Goal: Task Accomplishment & Management: Manage account settings

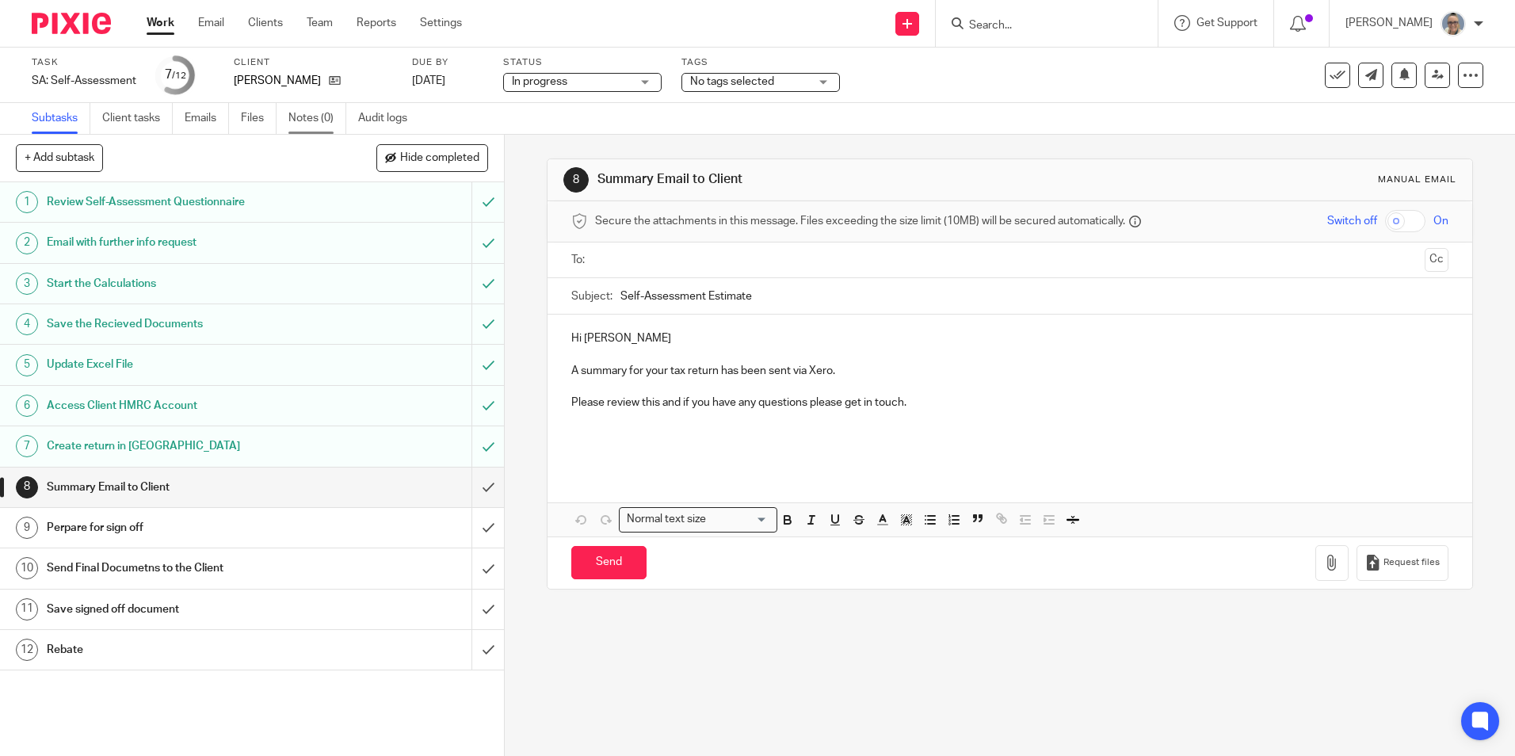
click at [318, 117] on link "Notes (0)" at bounding box center [317, 118] width 58 height 31
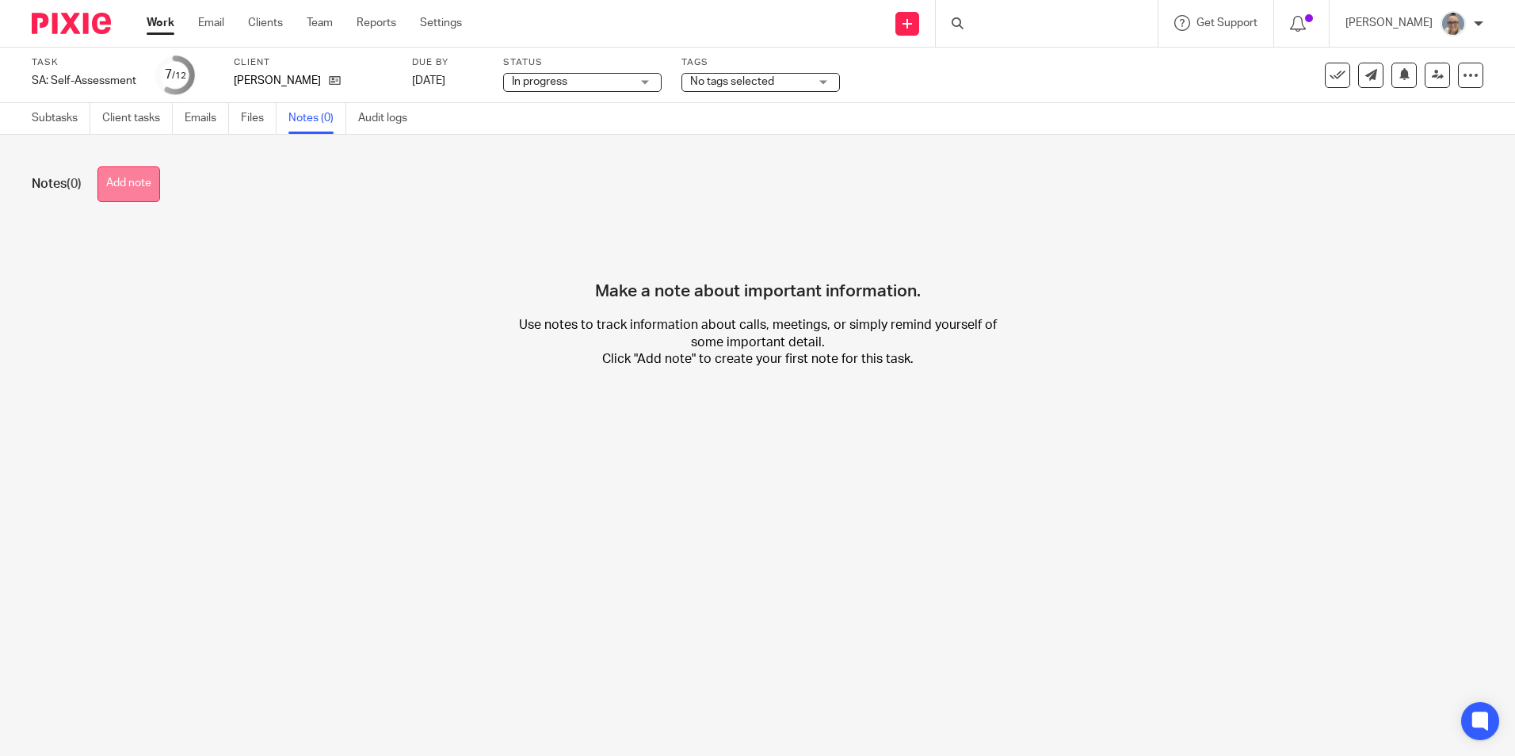
click at [131, 172] on button "Add note" at bounding box center [128, 184] width 63 height 36
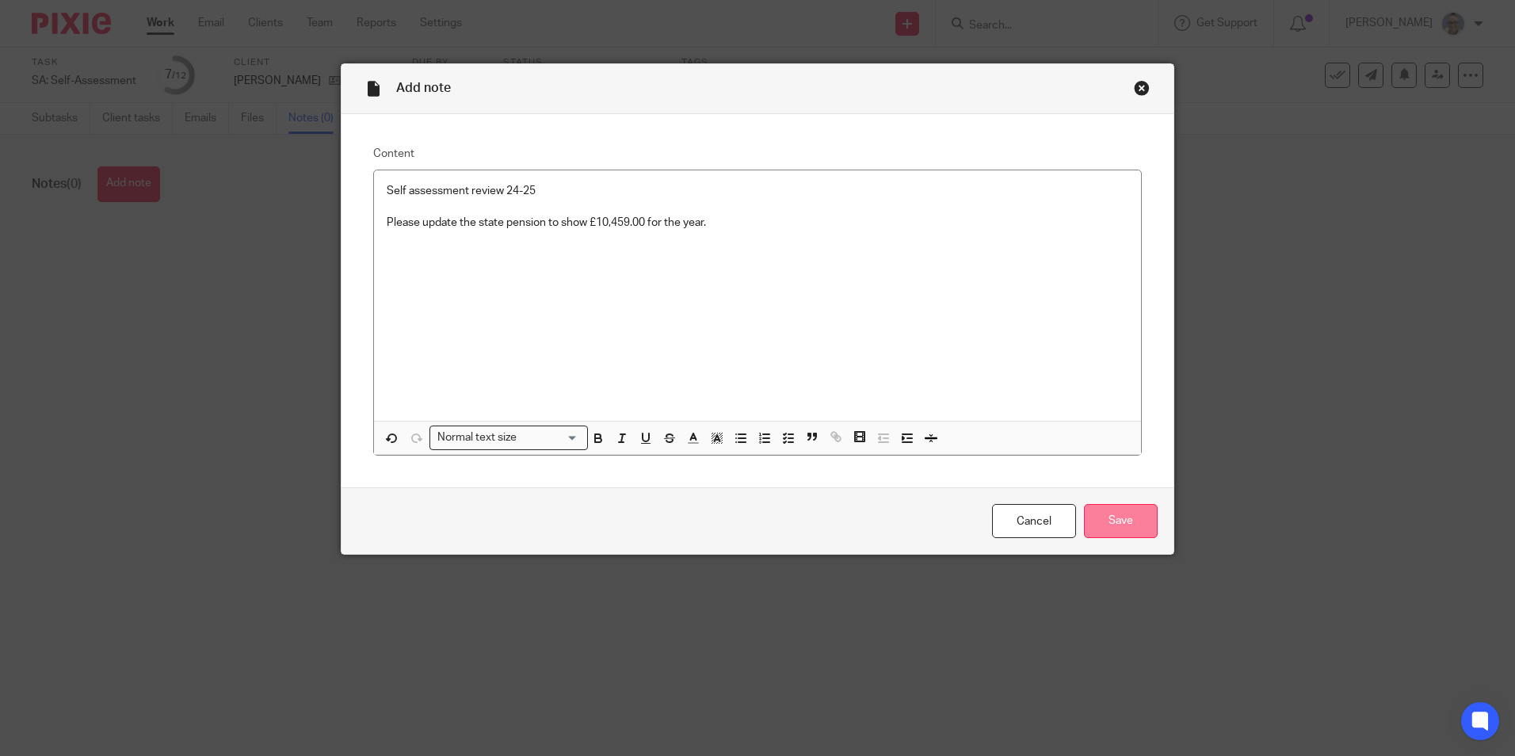
click at [1103, 529] on input "Save" at bounding box center [1121, 521] width 74 height 34
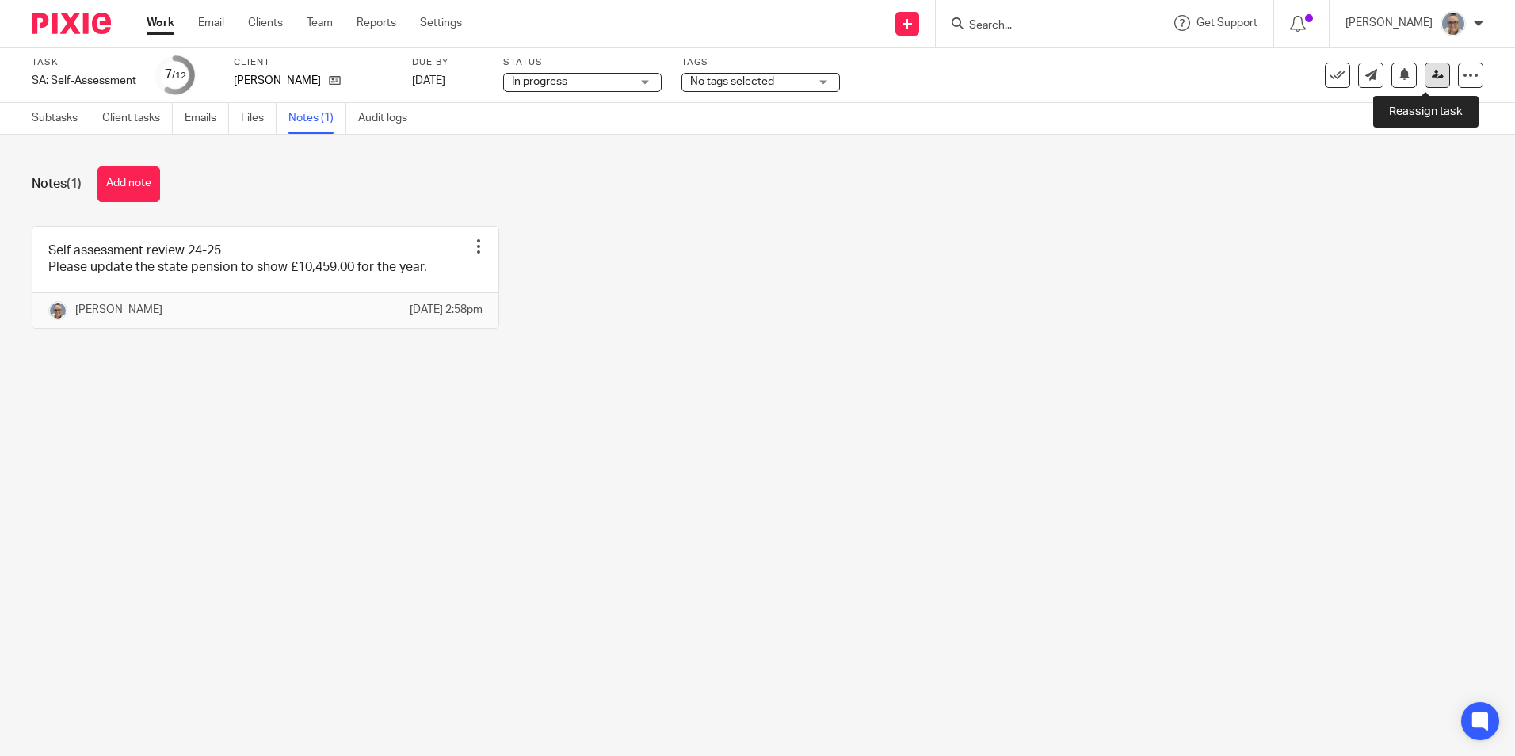
click at [1427, 68] on link at bounding box center [1436, 75] width 25 height 25
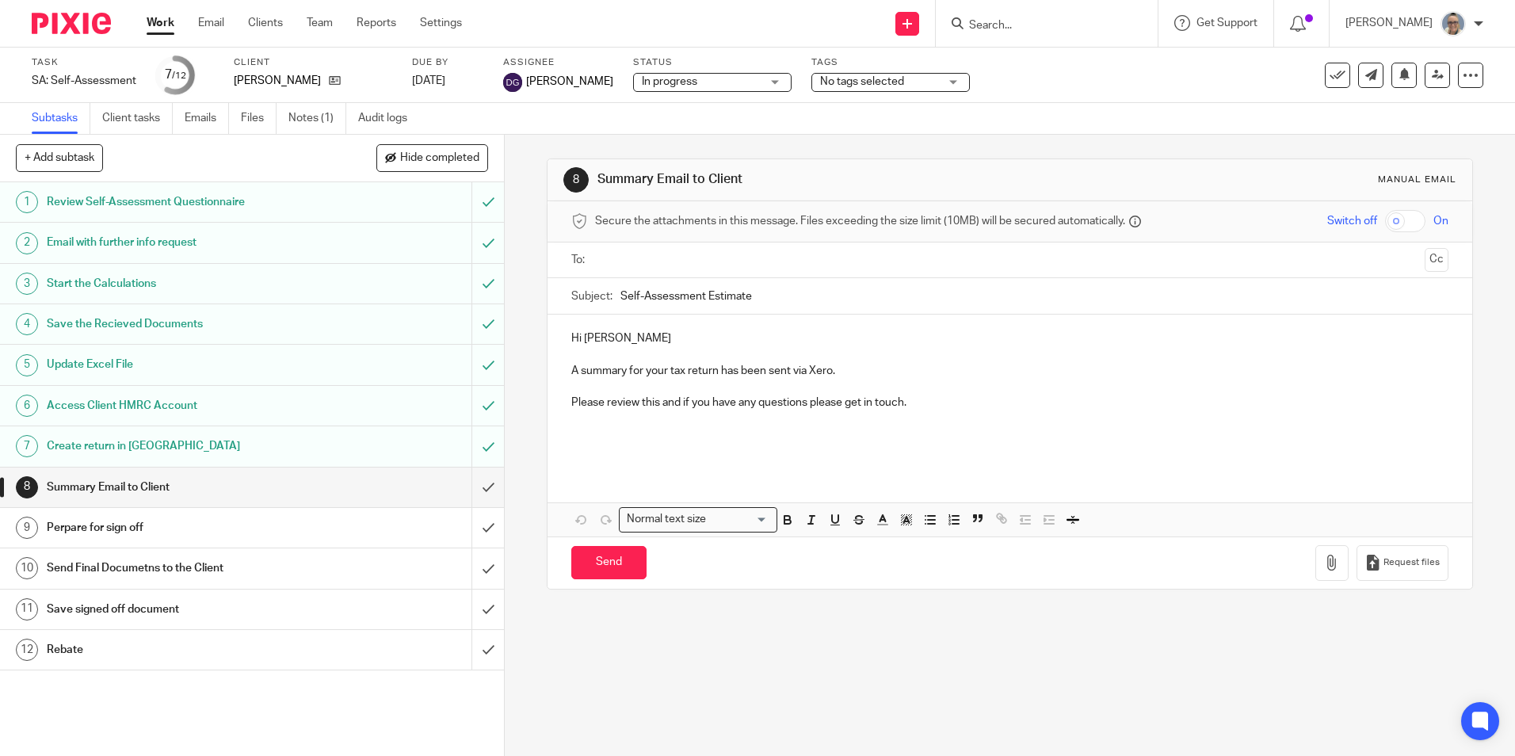
click at [162, 25] on link "Work" at bounding box center [161, 23] width 28 height 16
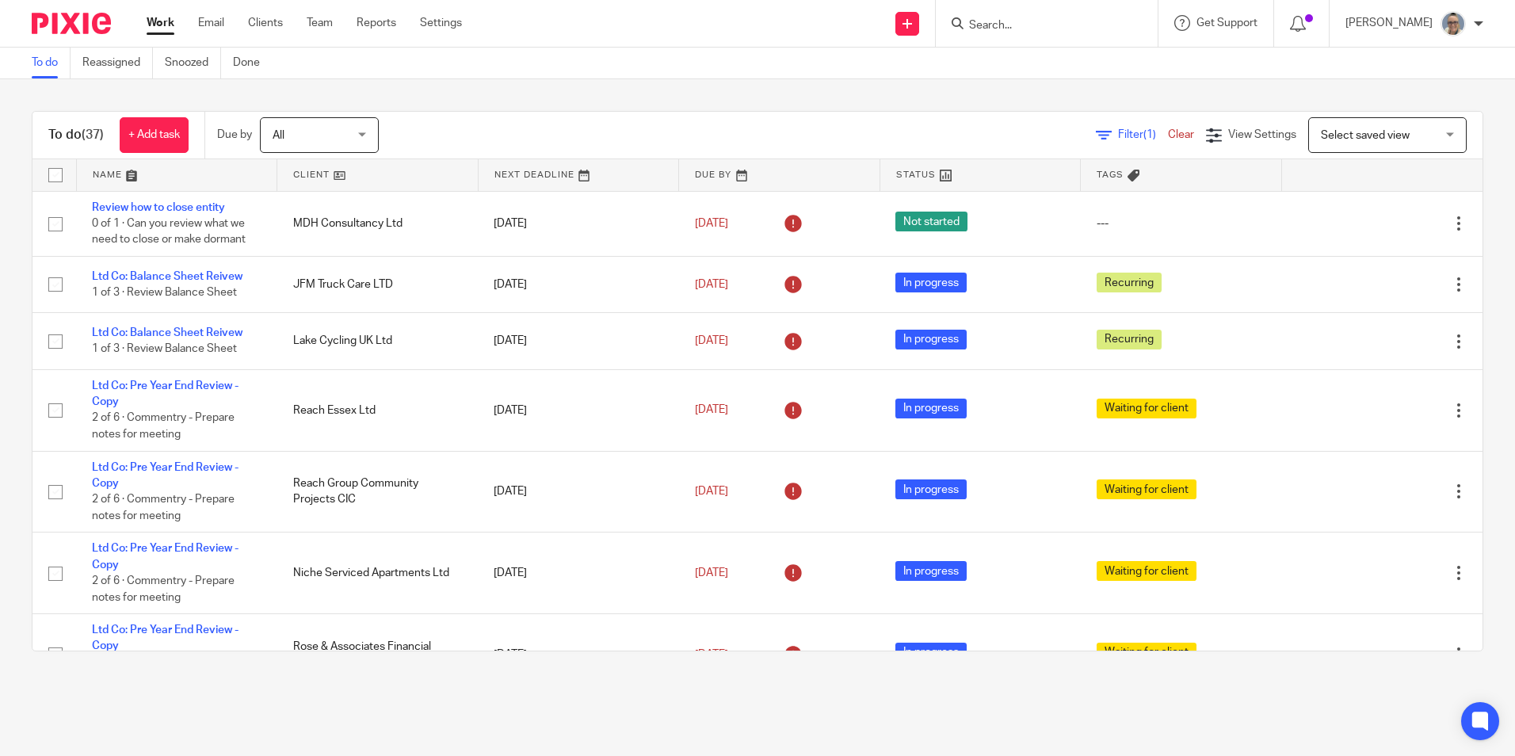
click at [539, 171] on link at bounding box center [578, 175] width 200 height 32
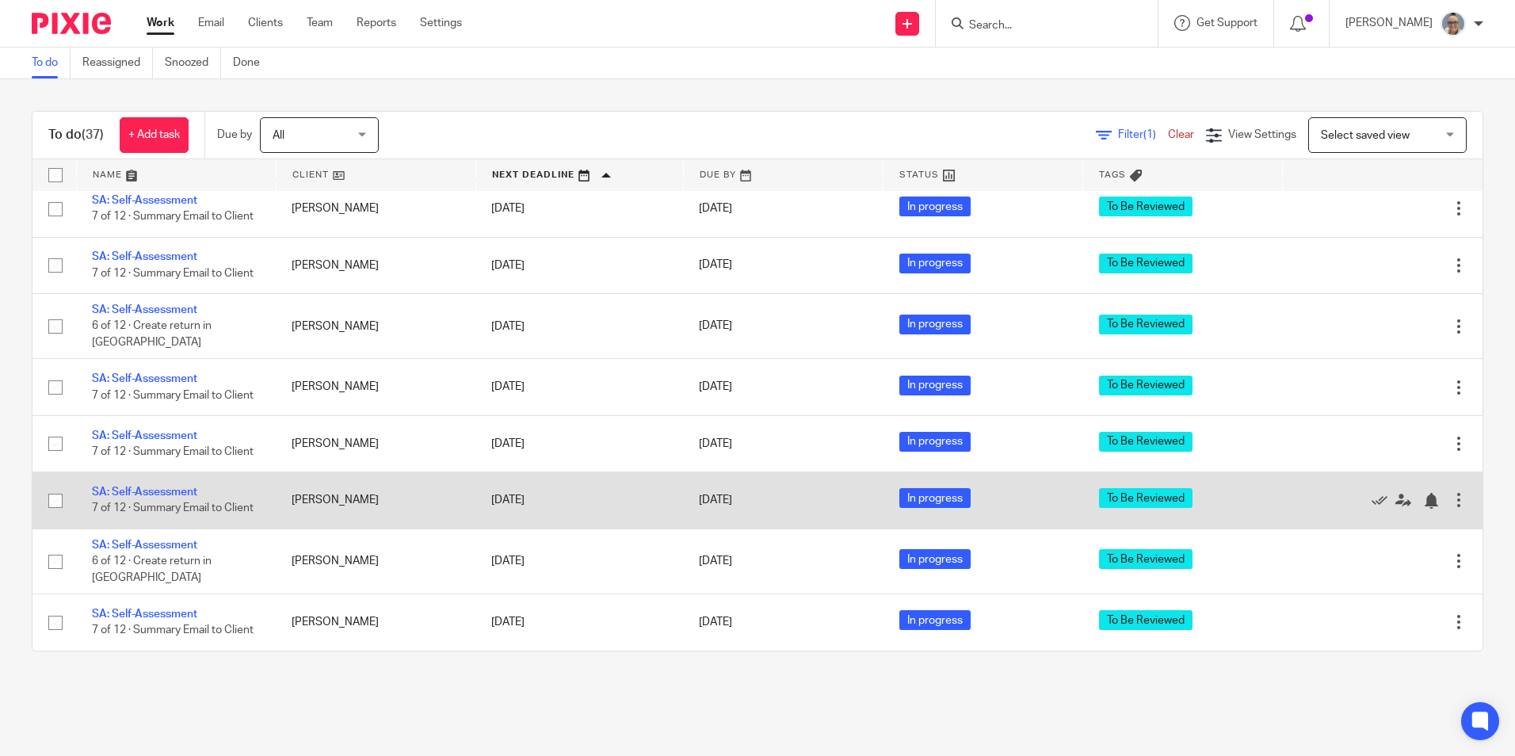
scroll to position [2055, 0]
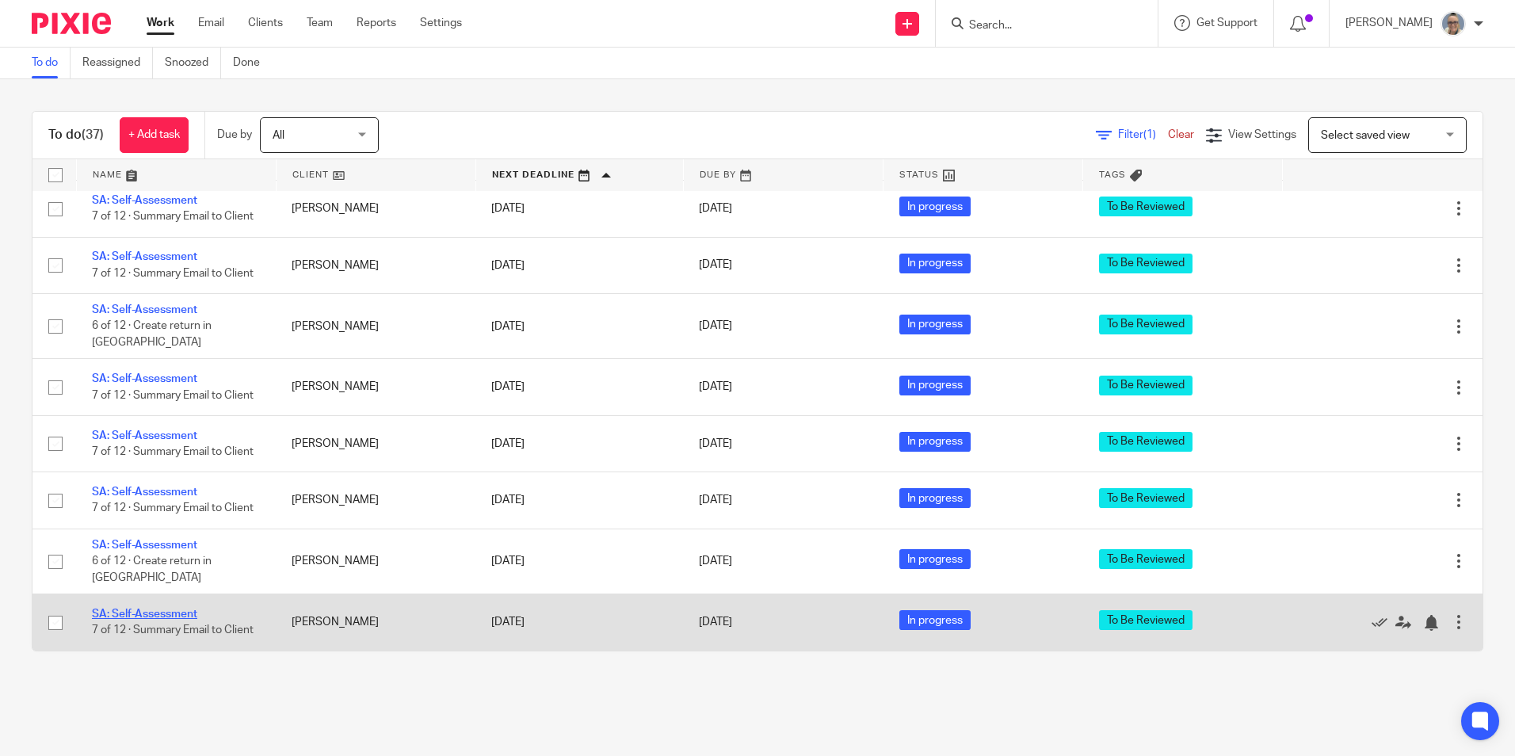
click at [150, 608] on link "SA: Self-Assessment" at bounding box center [144, 613] width 105 height 11
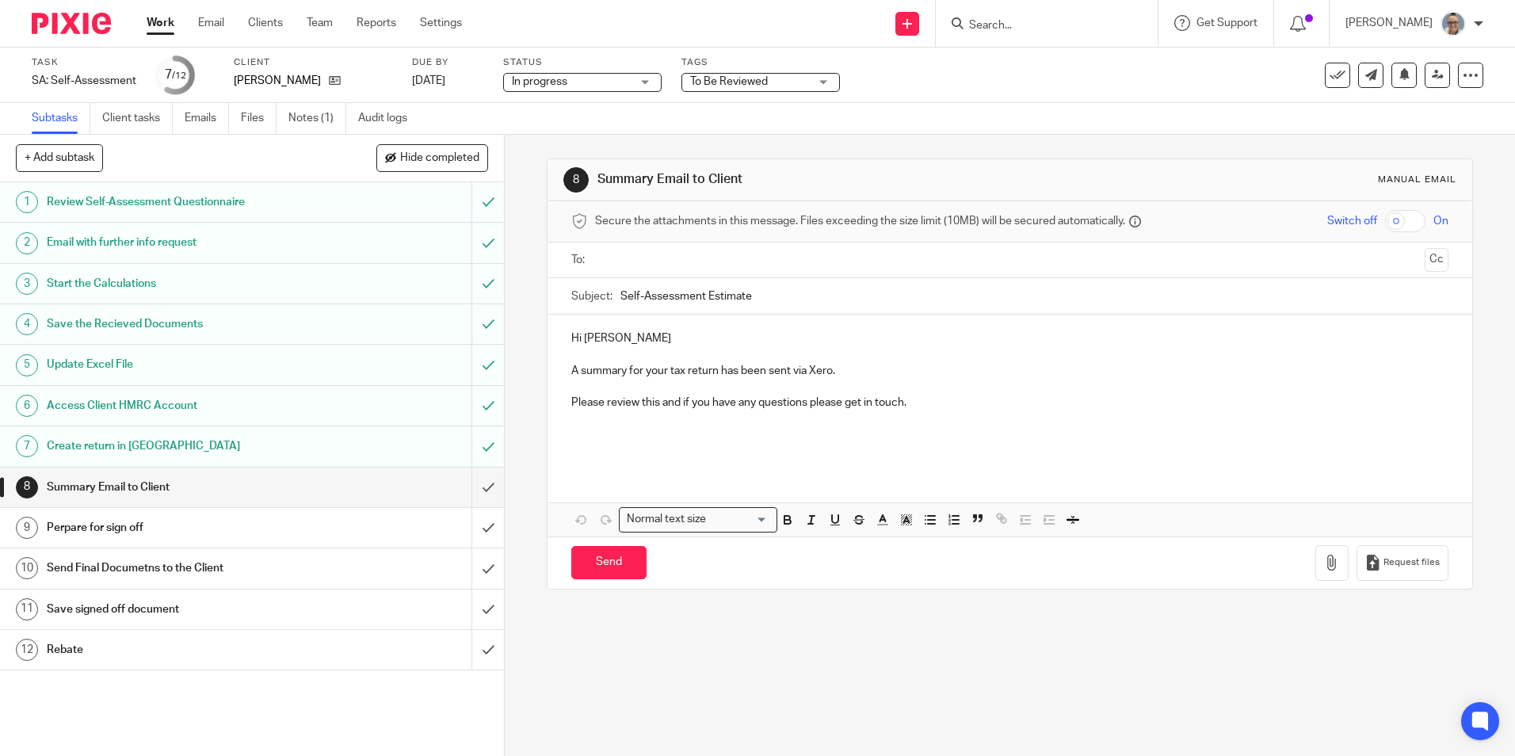
click at [741, 82] on span "To Be Reviewed" at bounding box center [729, 81] width 78 height 11
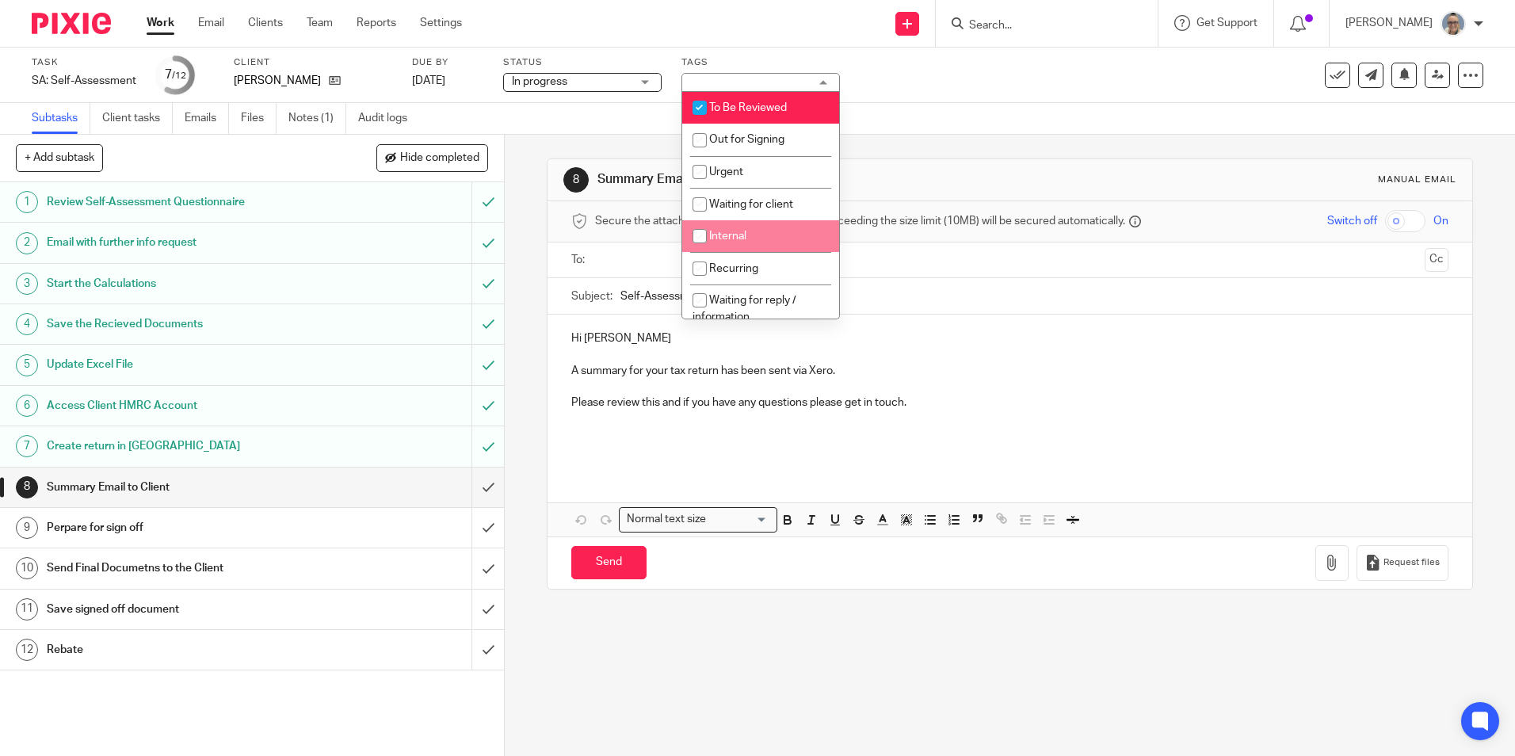
click at [709, 238] on input "checkbox" at bounding box center [699, 236] width 30 height 30
checkbox input "true"
click at [703, 109] on input "checkbox" at bounding box center [699, 108] width 30 height 30
checkbox input "false"
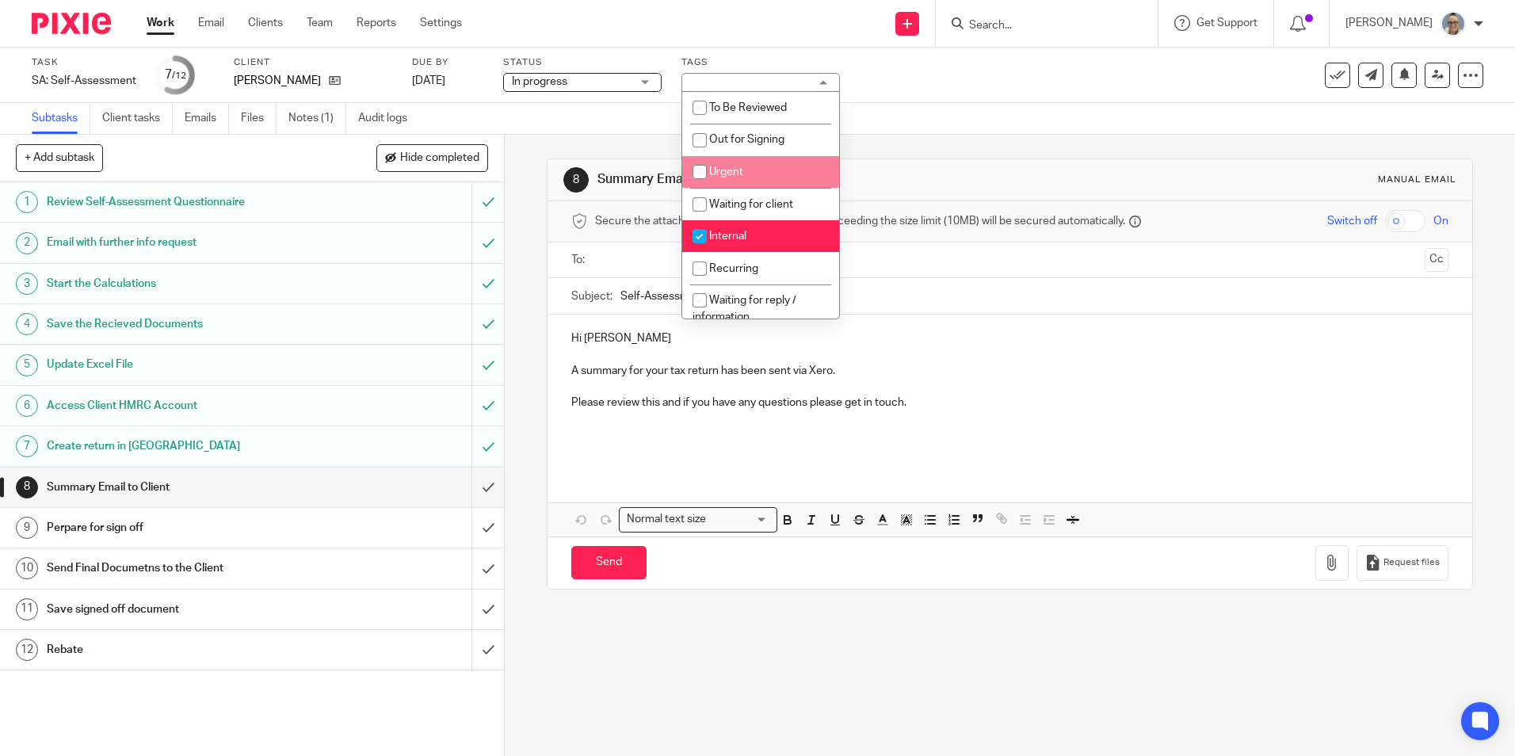
click at [855, 128] on div "Subtasks Client tasks Emails Files Notes (1) Audit logs" at bounding box center [757, 119] width 1515 height 32
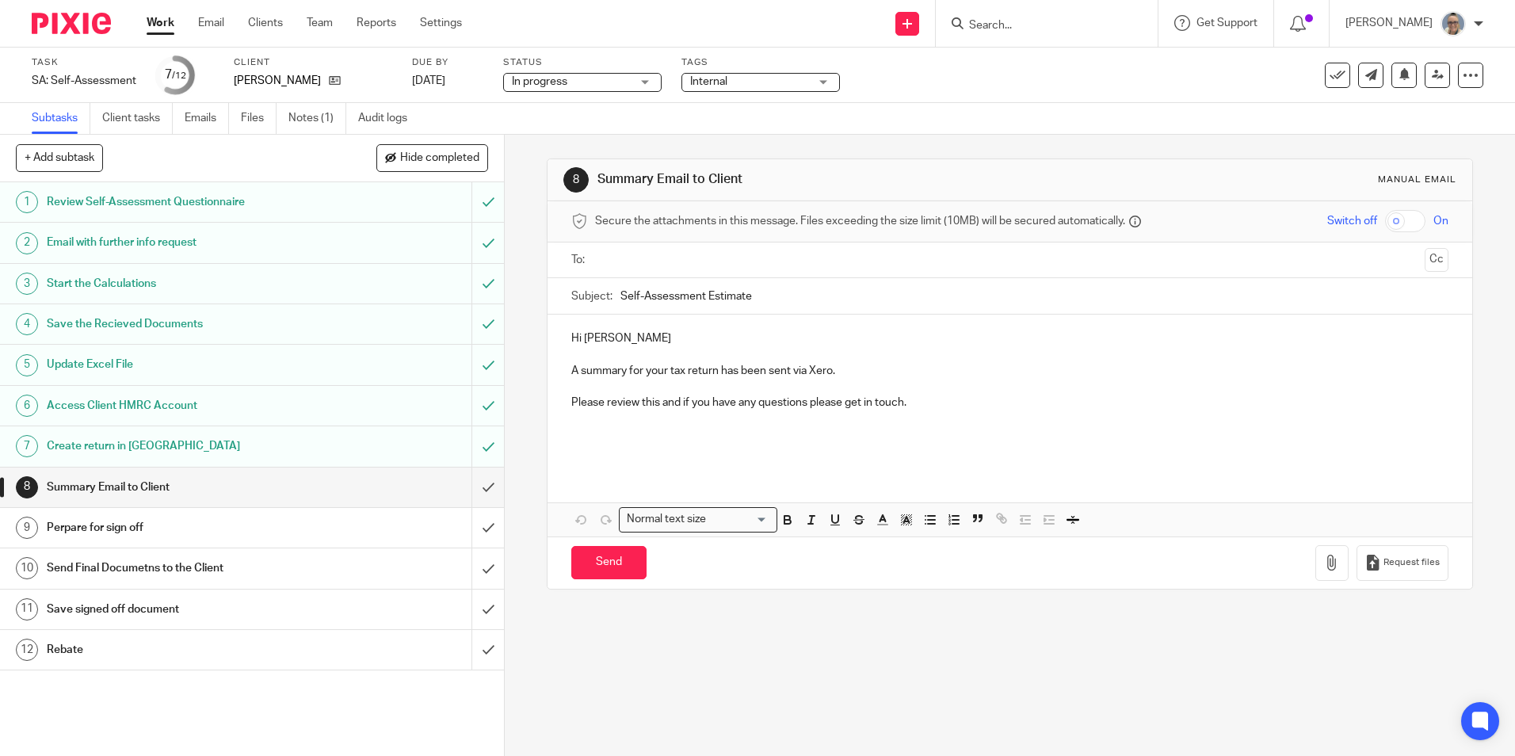
click at [752, 86] on span "Internal" at bounding box center [749, 82] width 119 height 17
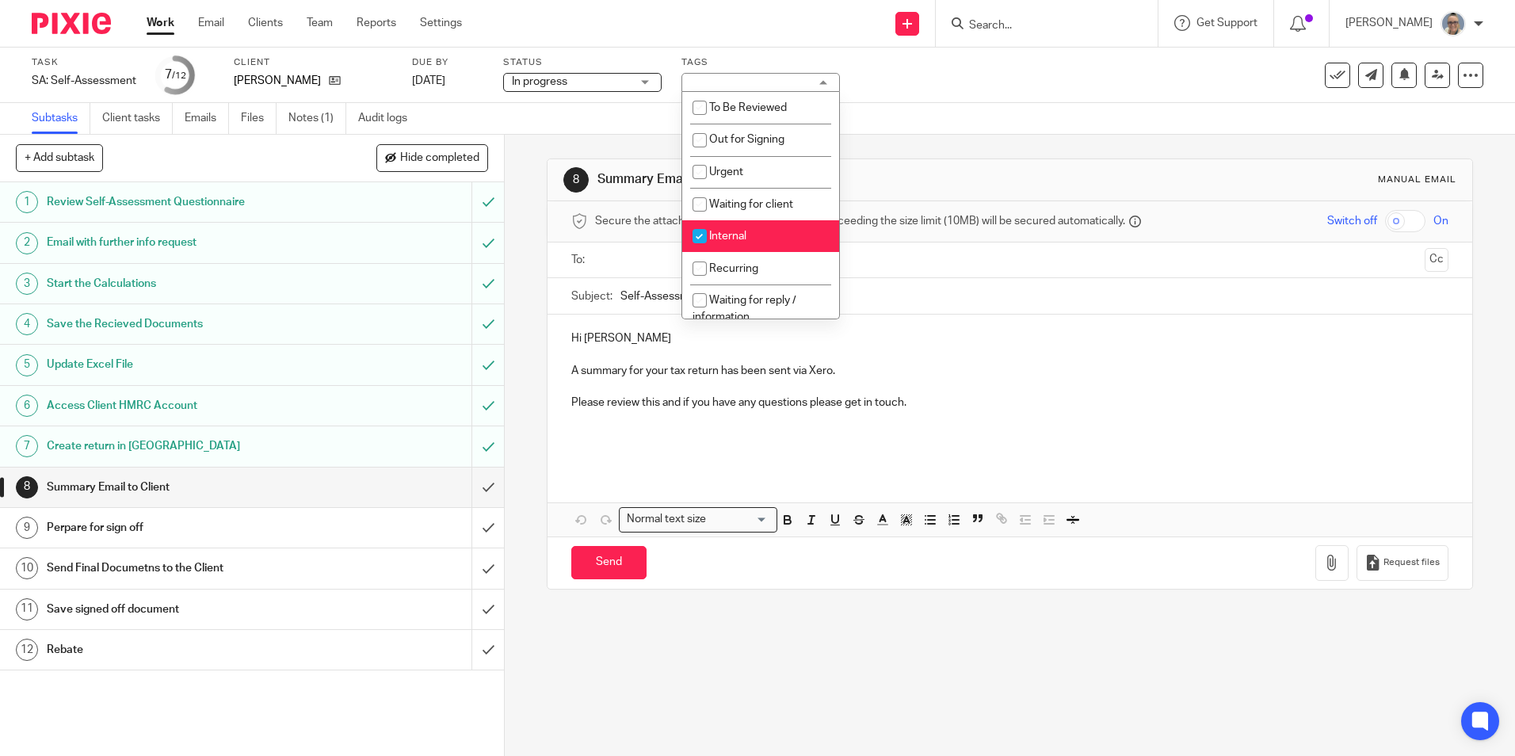
click at [733, 240] on span "Internal" at bounding box center [727, 236] width 37 height 11
checkbox input "true"
click at [939, 84] on div "Task SA: Self-Assessment Save SA: Self-Assessment 7 /12 Client Stephen Colderwo…" at bounding box center [637, 75] width 1210 height 38
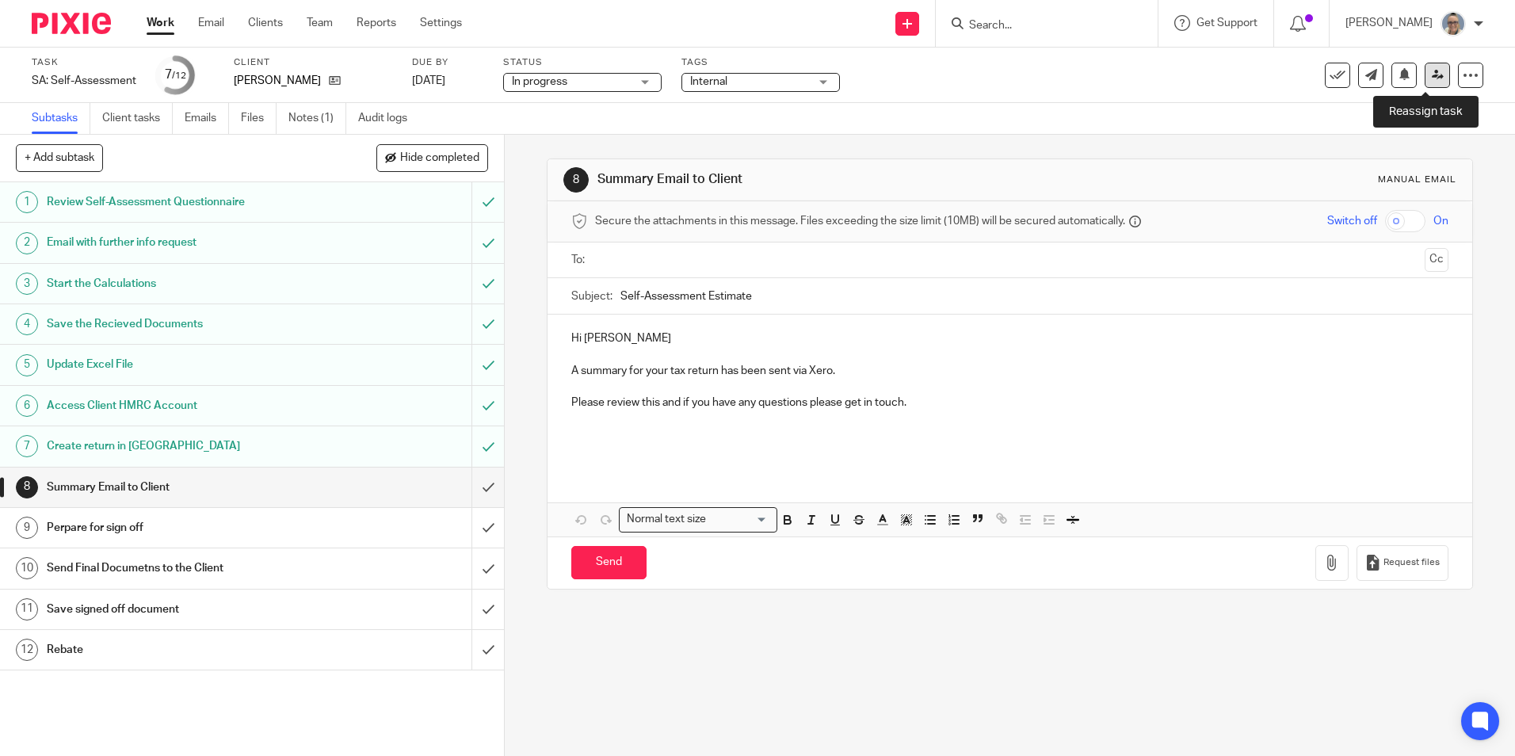
click at [1431, 78] on icon at bounding box center [1437, 75] width 12 height 12
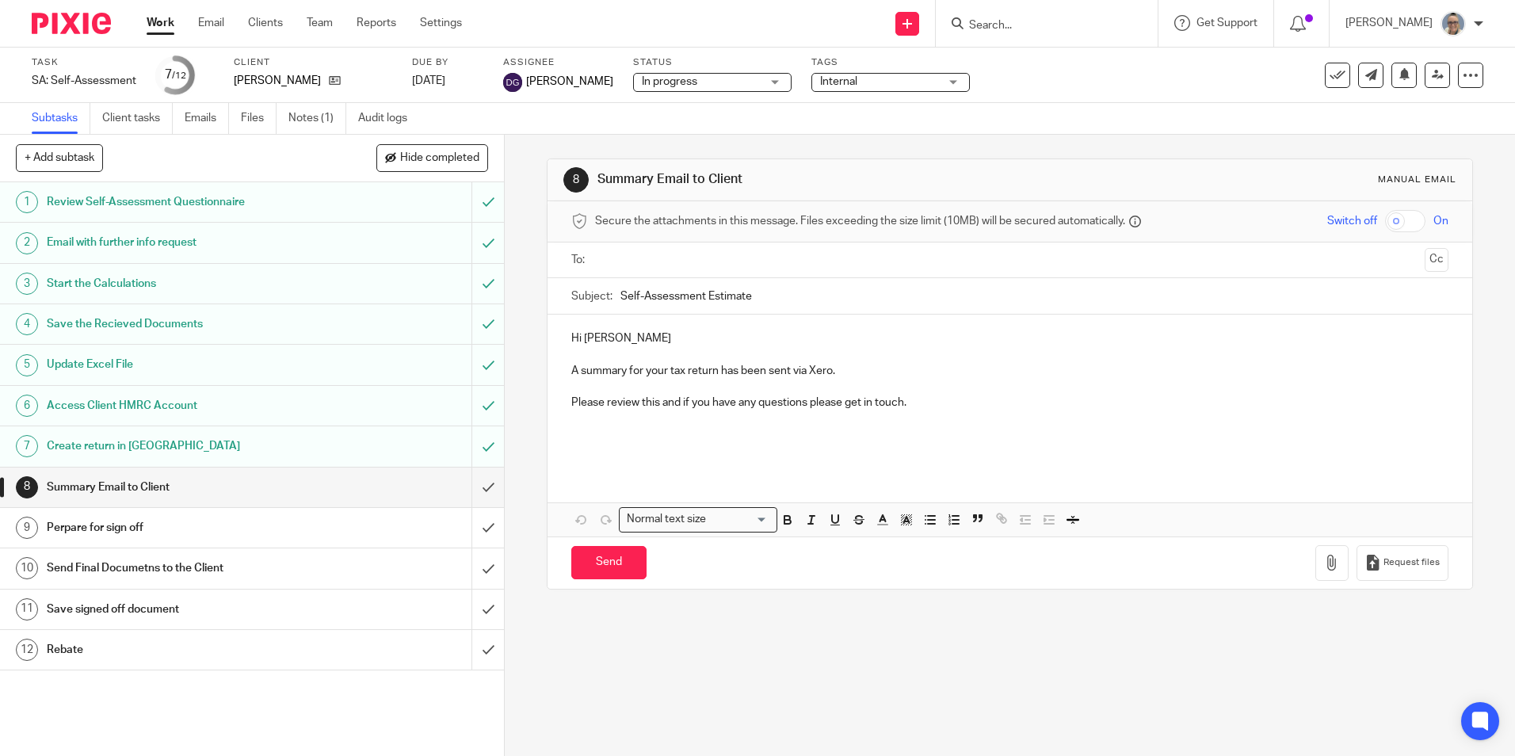
click at [145, 22] on div "Work Email Clients Team Reports Settings Work Email Clients Team Reports Settin…" at bounding box center [308, 23] width 355 height 47
click at [133, 25] on div "Work Email Clients Team Reports Settings Work Email Clients Team Reports Settin…" at bounding box center [308, 23] width 355 height 47
click at [167, 24] on link "Work" at bounding box center [161, 23] width 28 height 16
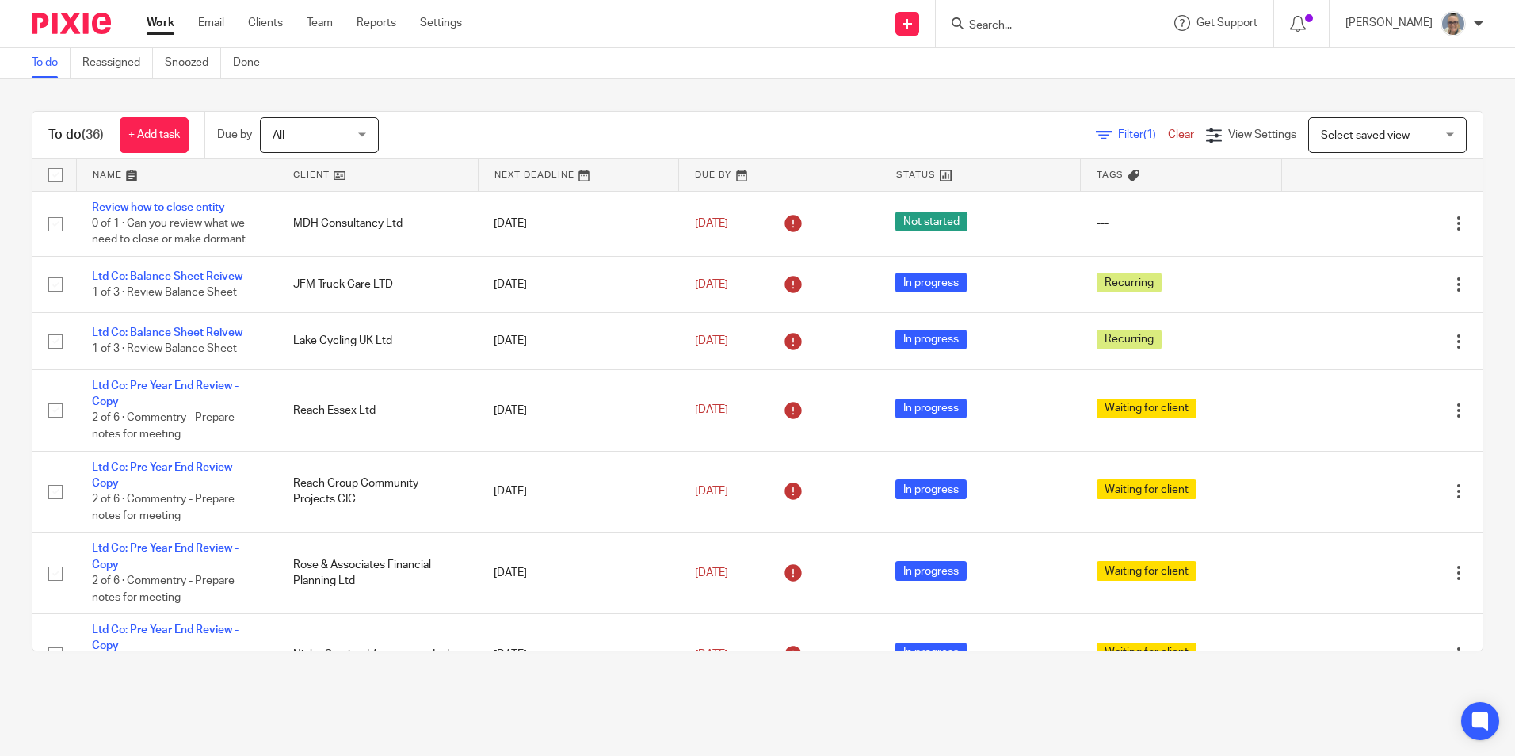
click at [478, 175] on link at bounding box center [578, 175] width 200 height 32
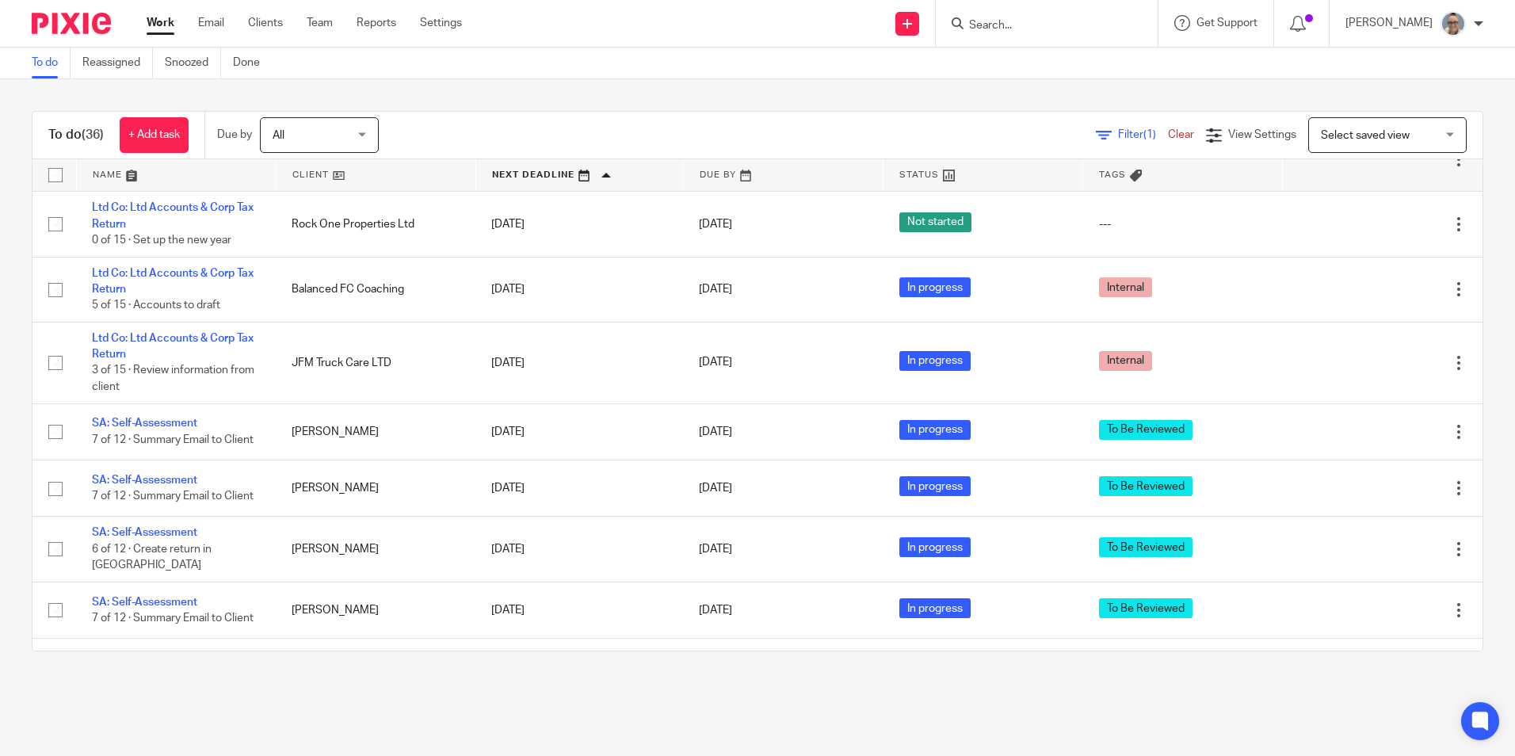
scroll to position [1743, 0]
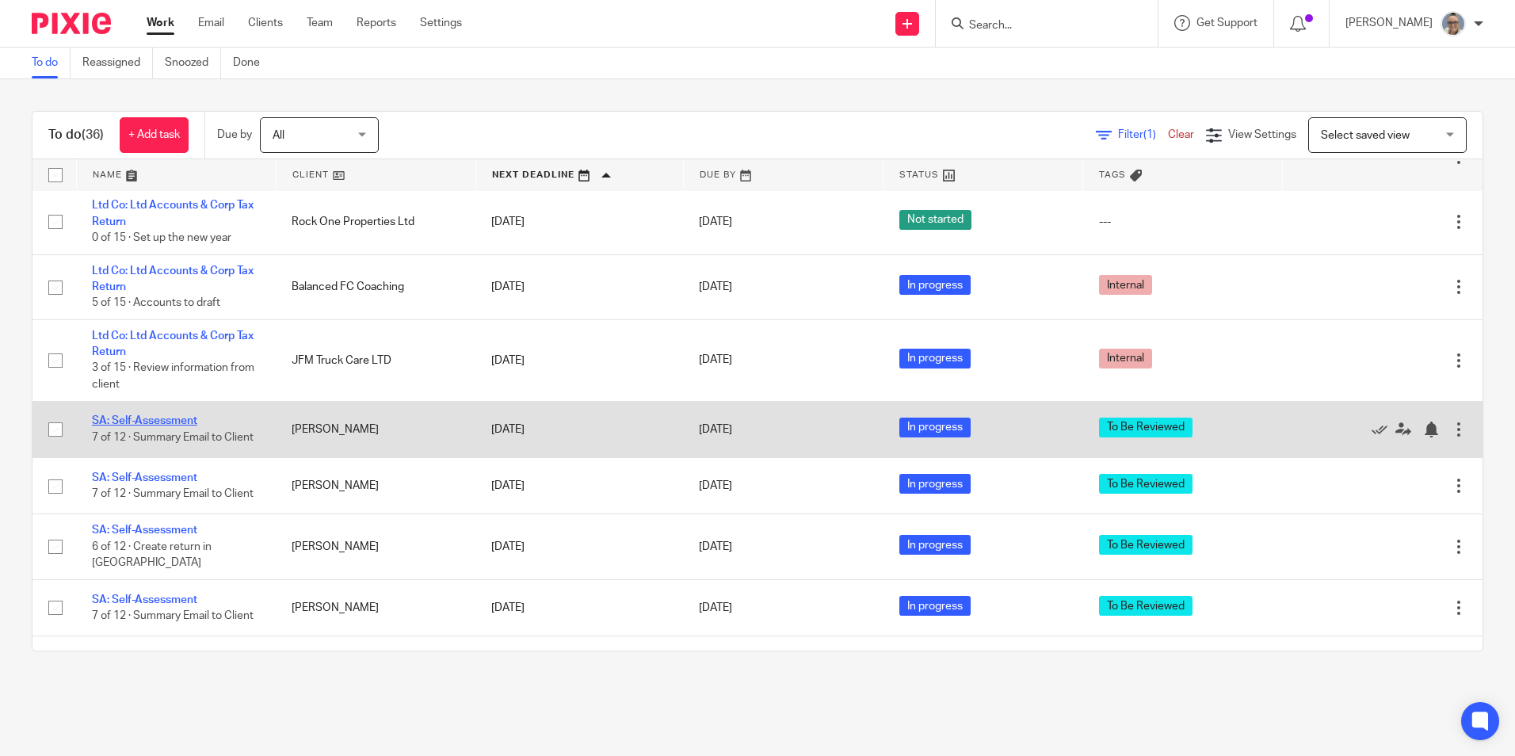
click at [148, 415] on link "SA: Self-Assessment" at bounding box center [144, 420] width 105 height 11
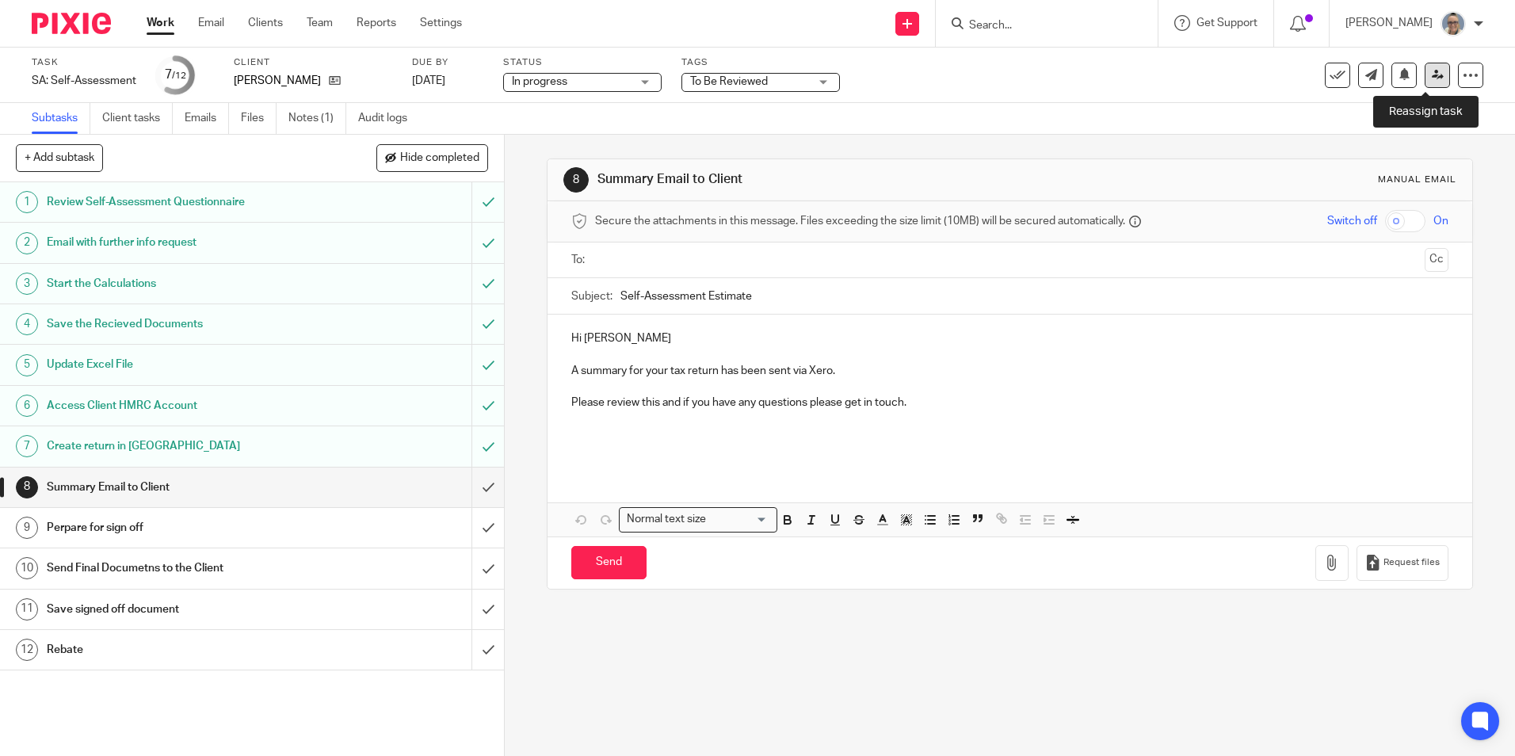
click at [1428, 67] on link at bounding box center [1436, 75] width 25 height 25
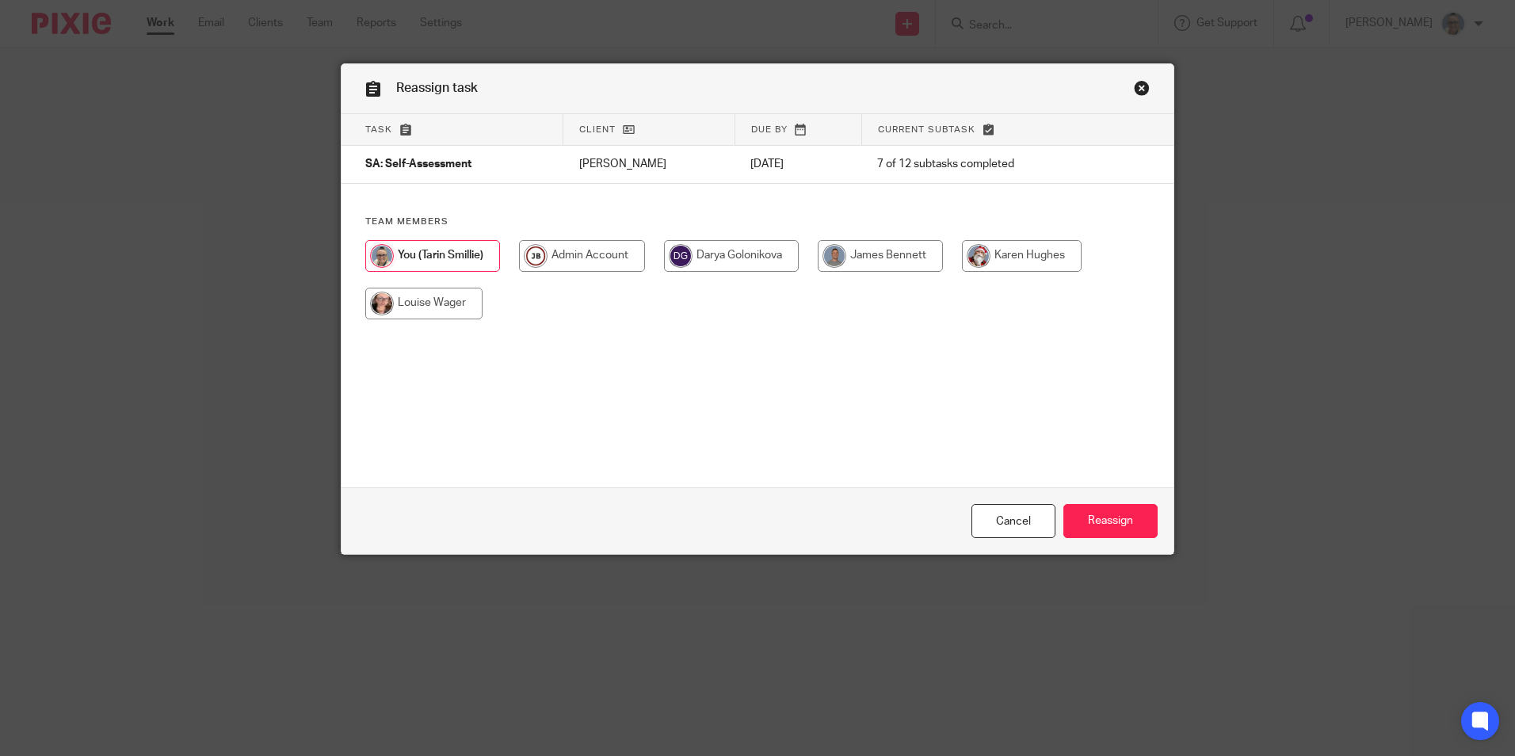
click at [726, 258] on input "radio" at bounding box center [731, 256] width 135 height 32
radio input "true"
click at [1118, 528] on input "Reassign" at bounding box center [1110, 521] width 94 height 34
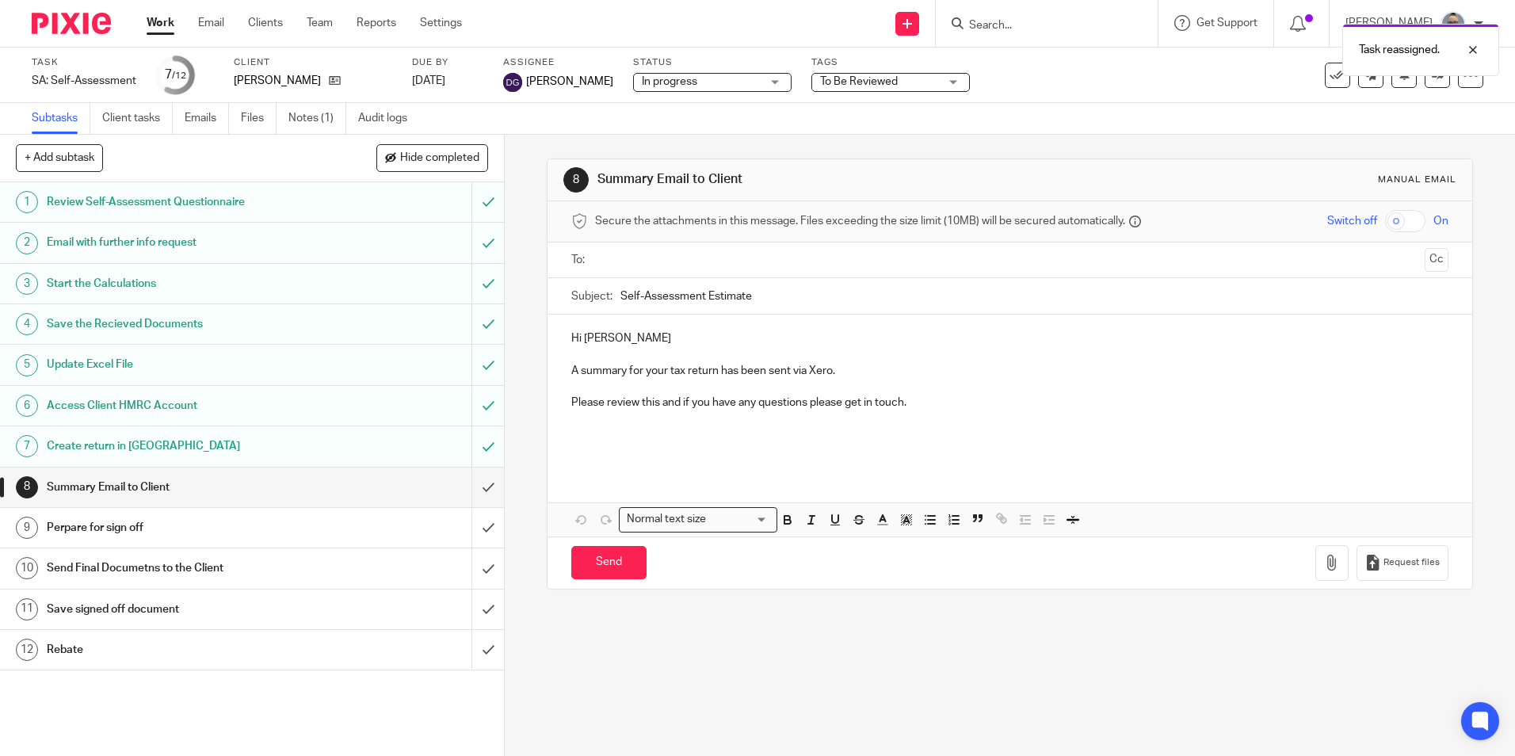
click at [852, 82] on span "To Be Reviewed" at bounding box center [859, 81] width 78 height 11
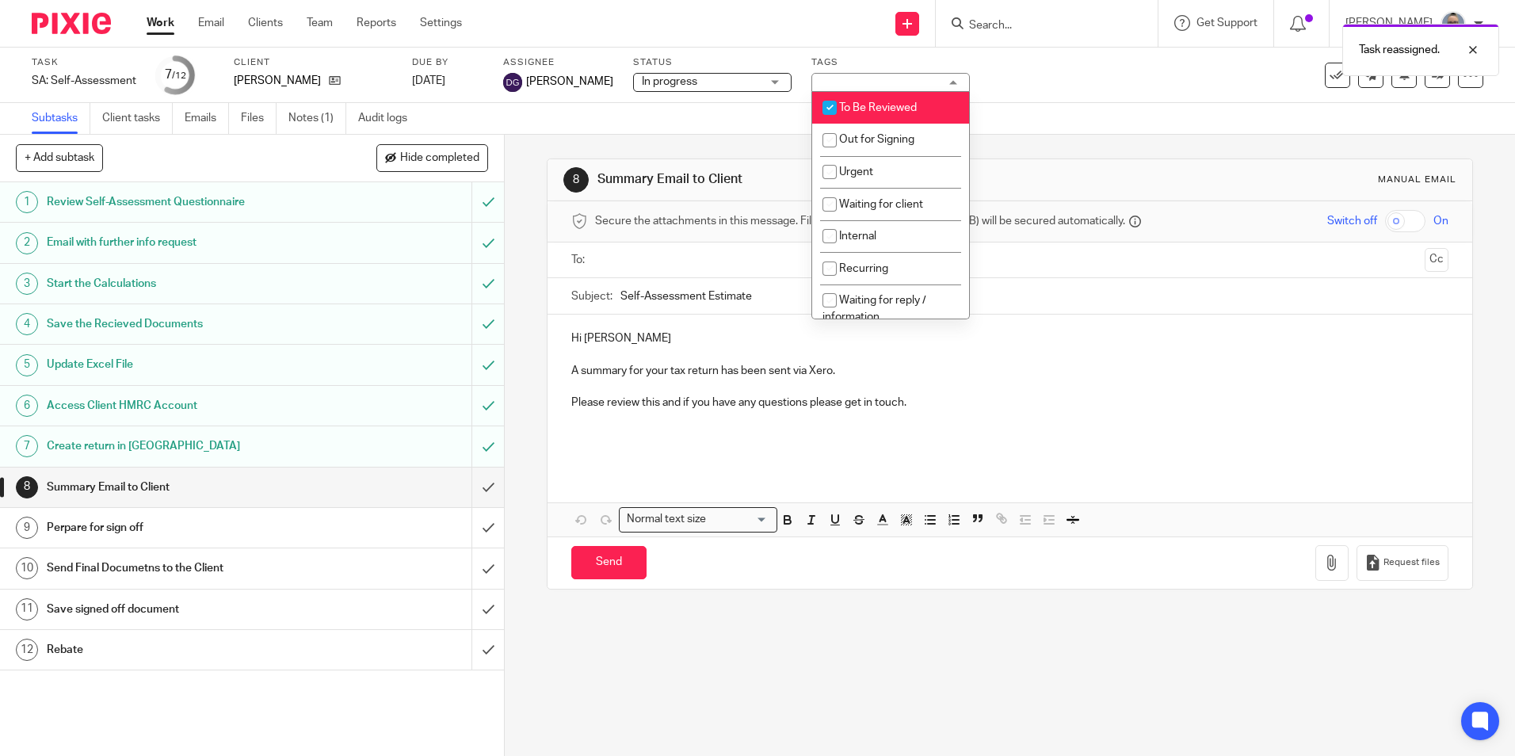
click at [832, 112] on input "checkbox" at bounding box center [829, 108] width 30 height 30
checkbox input "false"
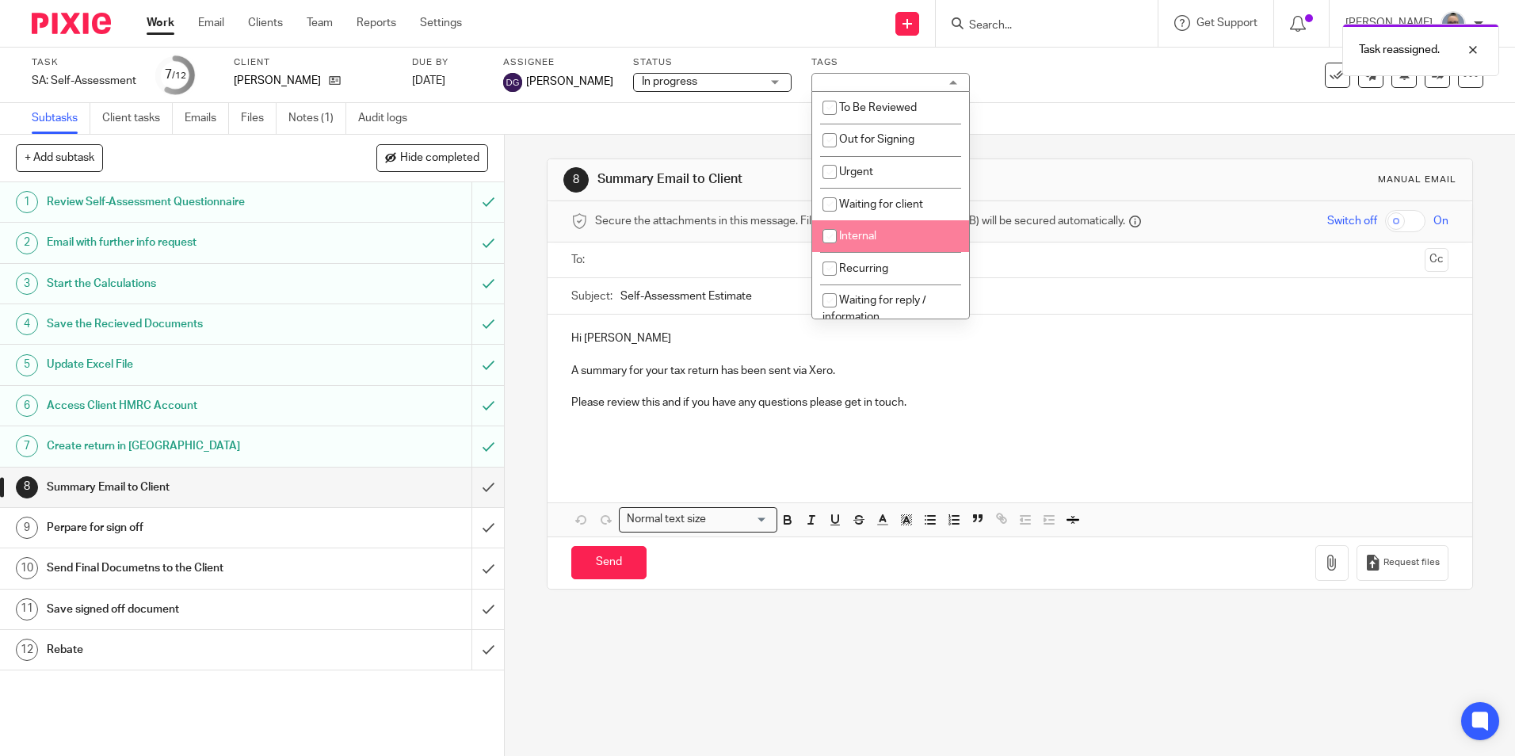
click at [823, 234] on input "checkbox" at bounding box center [829, 236] width 30 height 30
checkbox input "true"
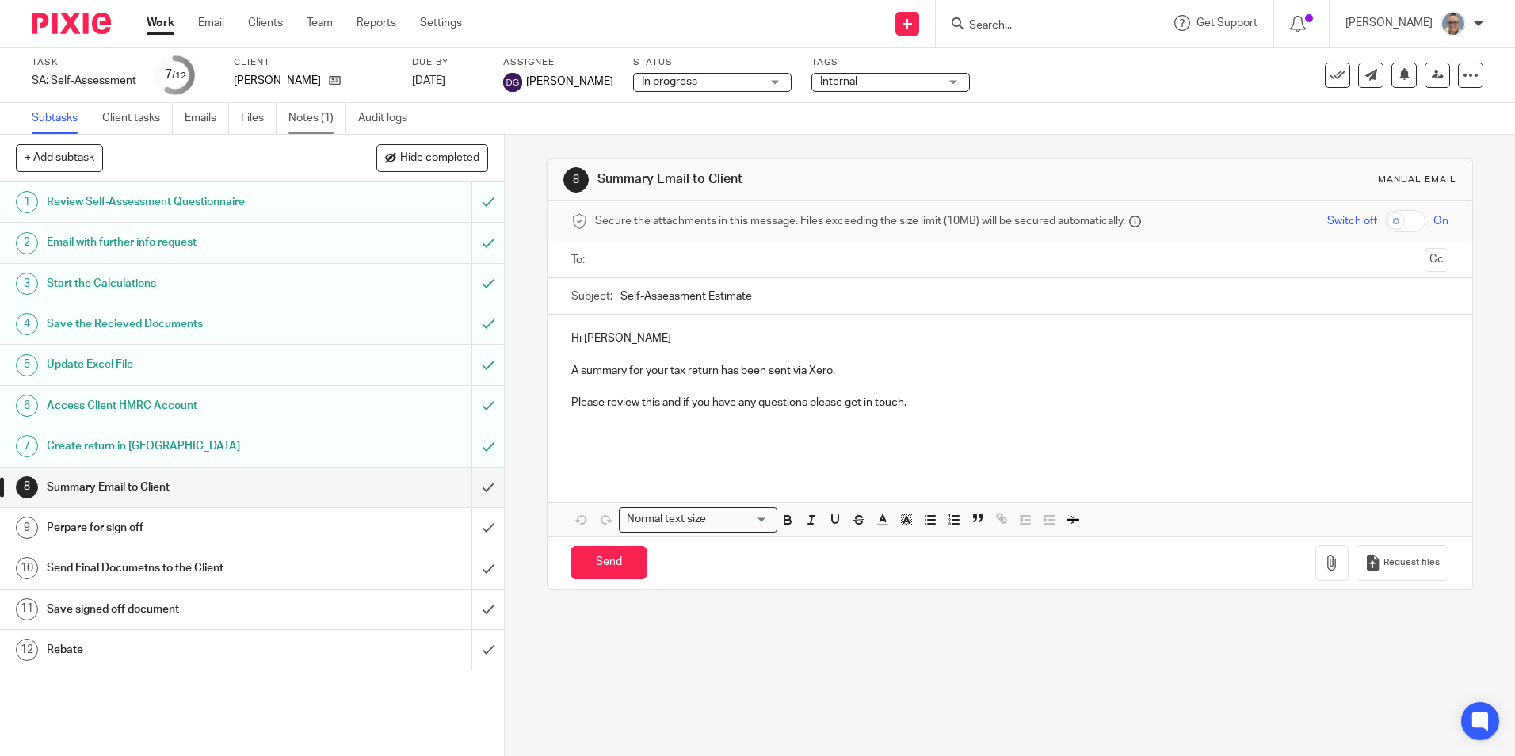
click at [299, 125] on link "Notes (1)" at bounding box center [317, 118] width 58 height 31
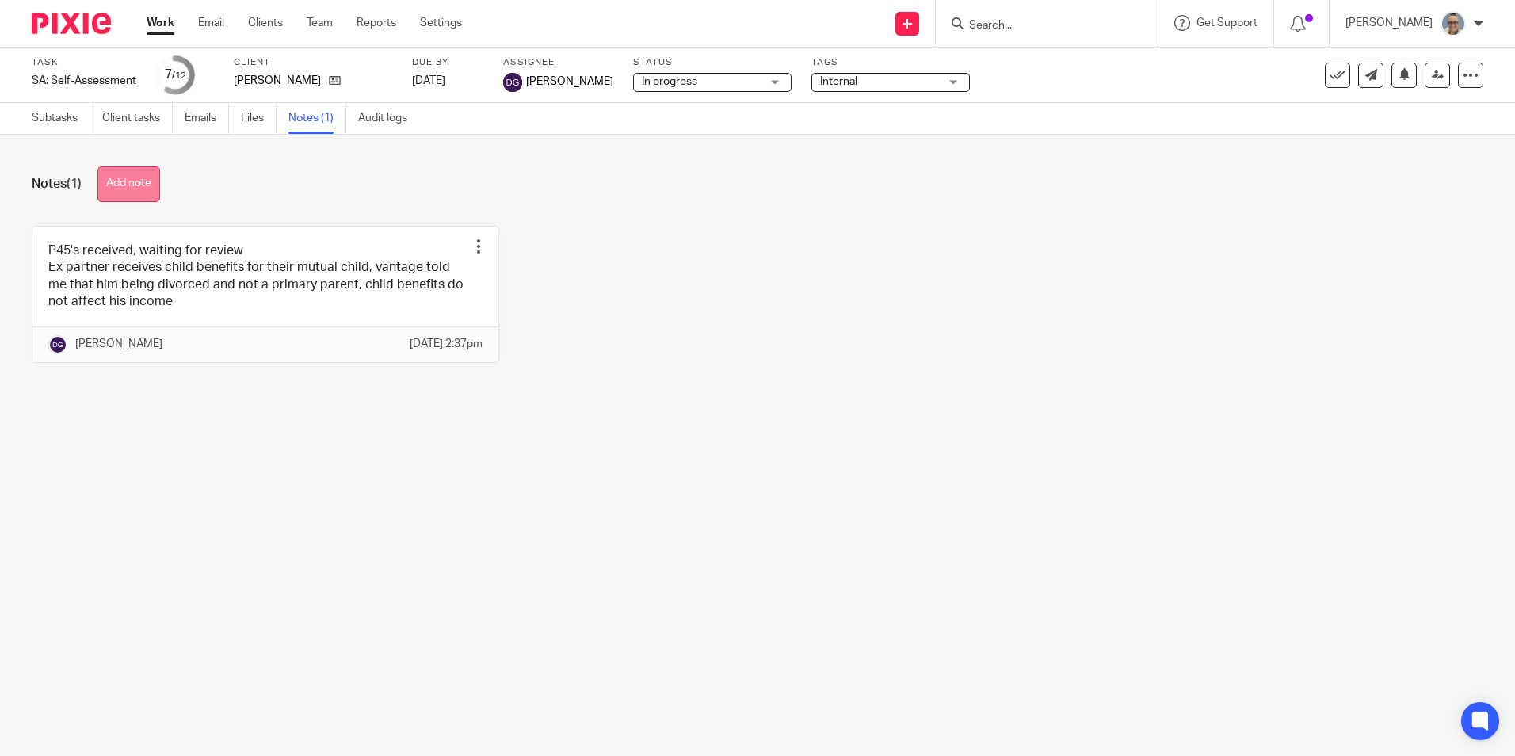
click at [128, 187] on button "Add note" at bounding box center [128, 184] width 63 height 36
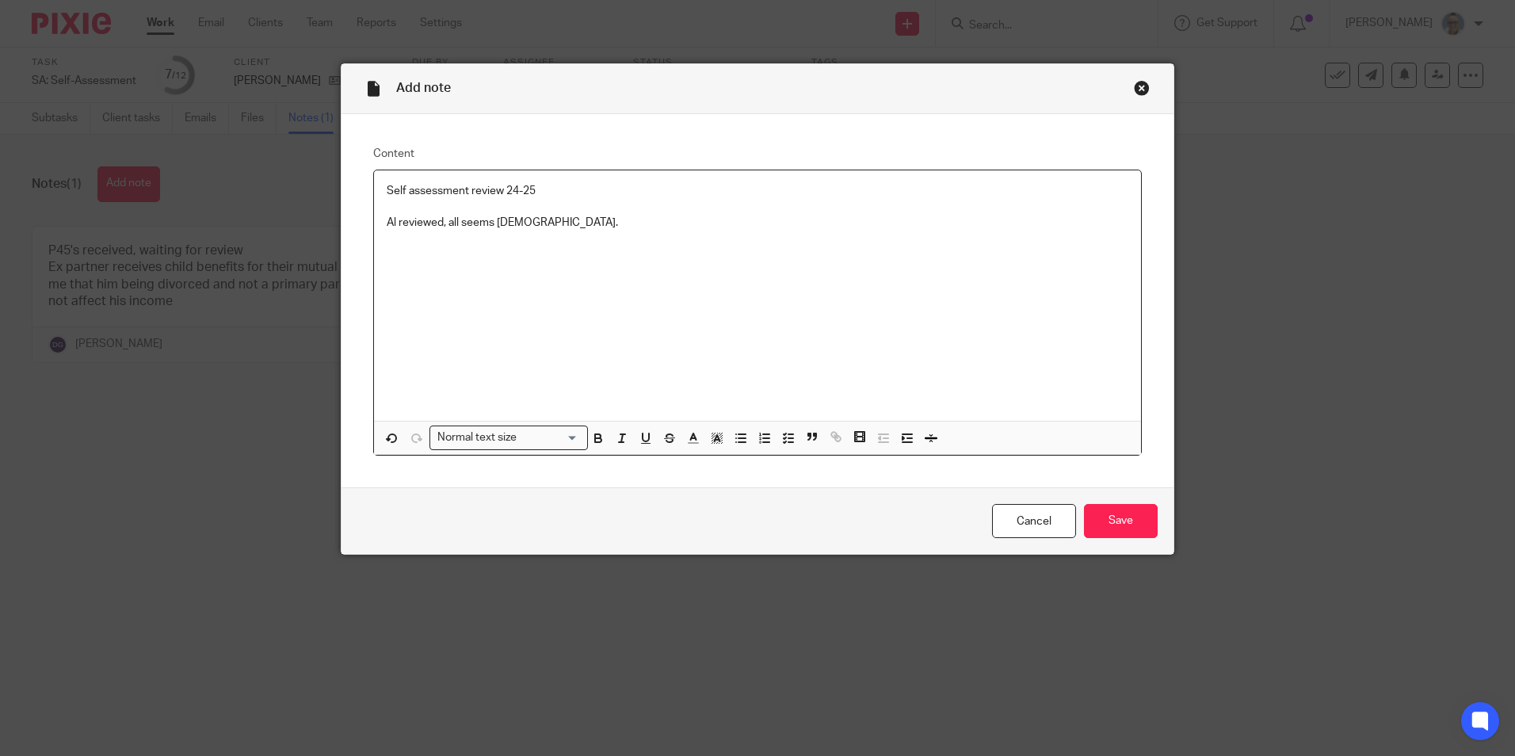
click at [393, 222] on p "Al reviewed, all seems god." at bounding box center [757, 223] width 741 height 16
drag, startPoint x: 399, startPoint y: 221, endPoint x: 308, endPoint y: 219, distance: 91.1
click at [308, 219] on div "Add note Content Self assessment review 24-25 Al reviewed, all seems god. Norma…" at bounding box center [757, 378] width 1515 height 756
click at [498, 218] on p "Reviewed, all seems god." at bounding box center [757, 223] width 741 height 16
click at [1103, 522] on input "Save" at bounding box center [1121, 521] width 74 height 34
